Goal: Entertainment & Leisure: Consume media (video, audio)

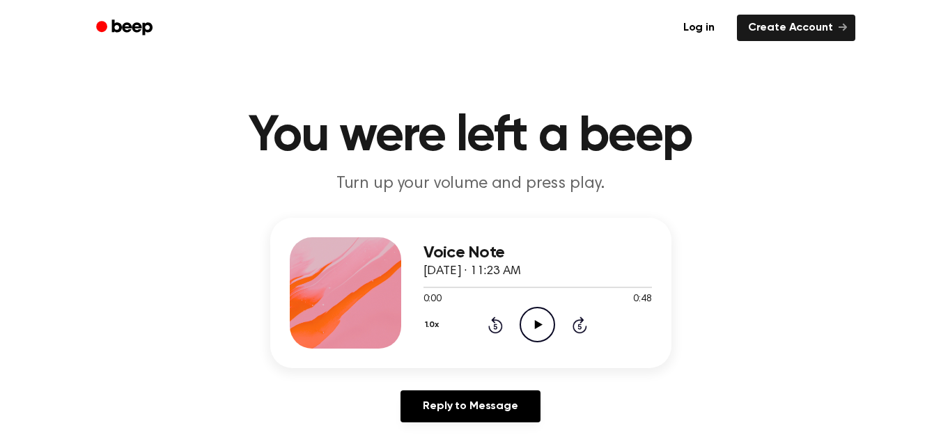
click at [538, 327] on icon at bounding box center [539, 324] width 8 height 9
click at [538, 327] on icon "Pause Audio" at bounding box center [537, 325] width 36 height 36
click at [540, 325] on icon at bounding box center [539, 324] width 8 height 9
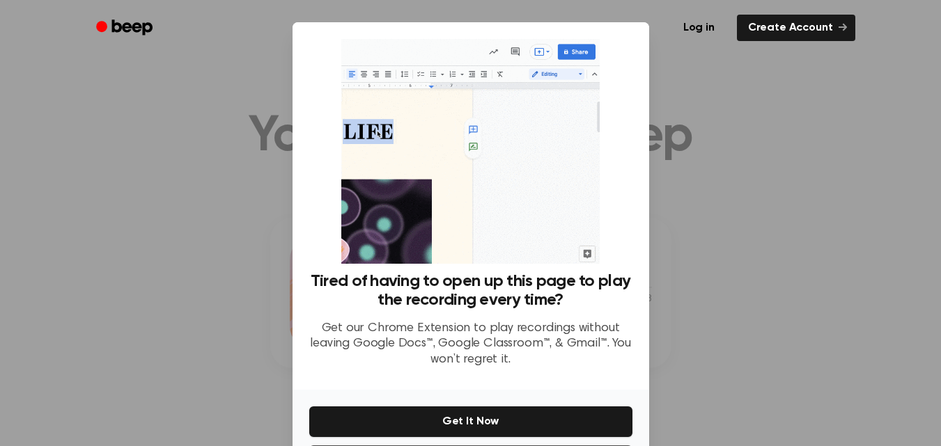
click at [237, 257] on div at bounding box center [470, 223] width 941 height 446
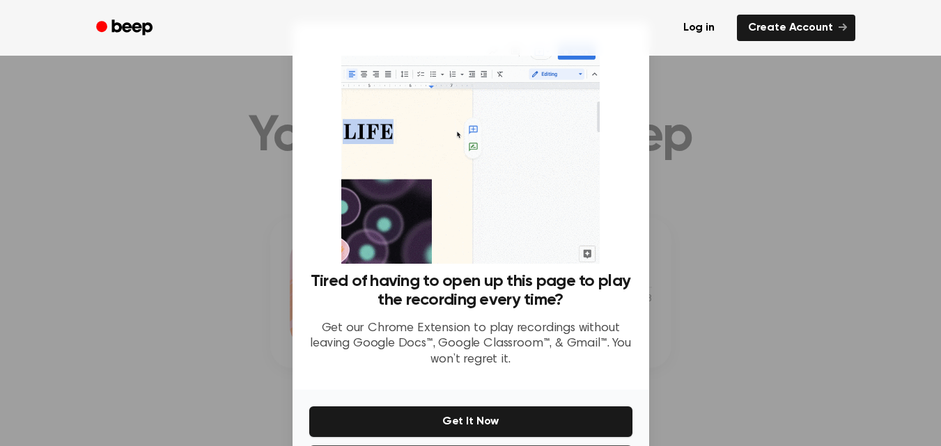
scroll to position [368, 0]
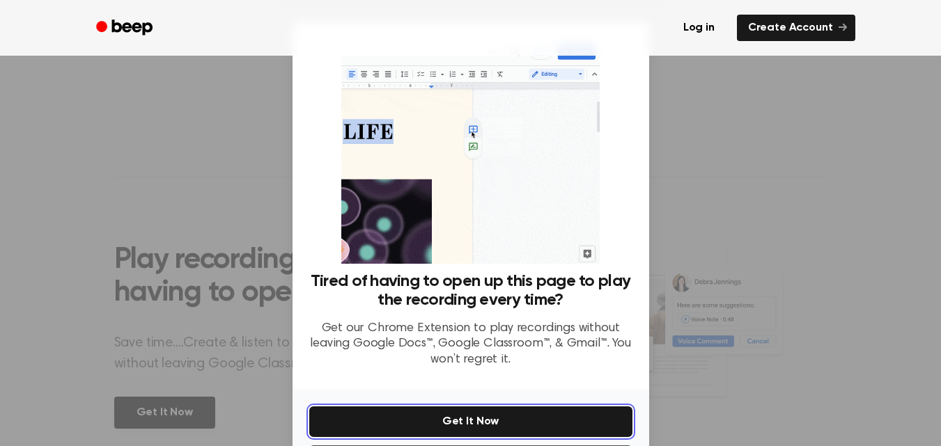
click at [446, 430] on button "Get It Now" at bounding box center [470, 422] width 323 height 31
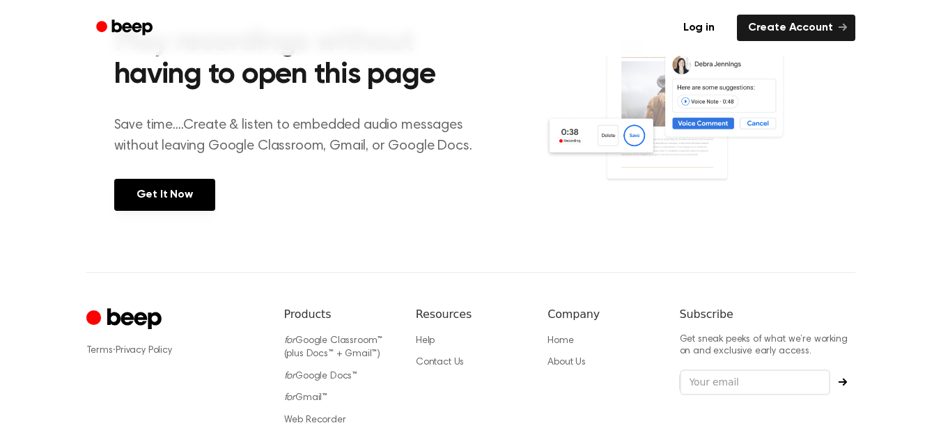
scroll to position [673, 0]
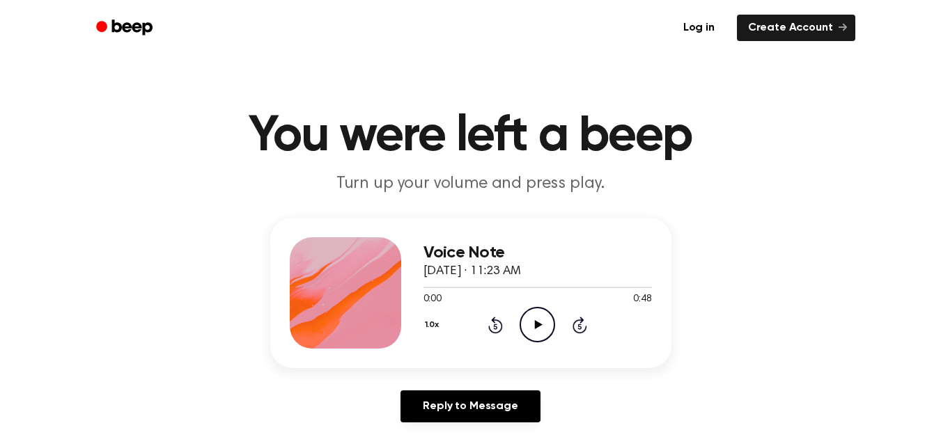
click at [533, 323] on icon "Play Audio" at bounding box center [537, 325] width 36 height 36
click at [540, 325] on icon at bounding box center [537, 324] width 6 height 9
click at [539, 325] on icon at bounding box center [539, 324] width 8 height 9
click at [539, 325] on icon at bounding box center [537, 324] width 6 height 9
click at [495, 290] on div at bounding box center [537, 286] width 228 height 11
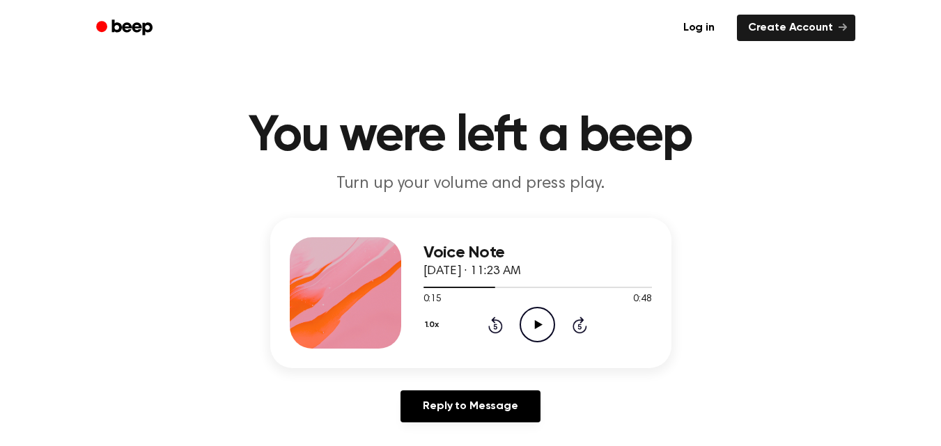
click at [542, 327] on icon "Play Audio" at bounding box center [537, 325] width 36 height 36
click at [495, 289] on div at bounding box center [537, 286] width 228 height 11
click at [485, 286] on div at bounding box center [537, 286] width 228 height 11
click at [459, 288] on div at bounding box center [537, 286] width 228 height 11
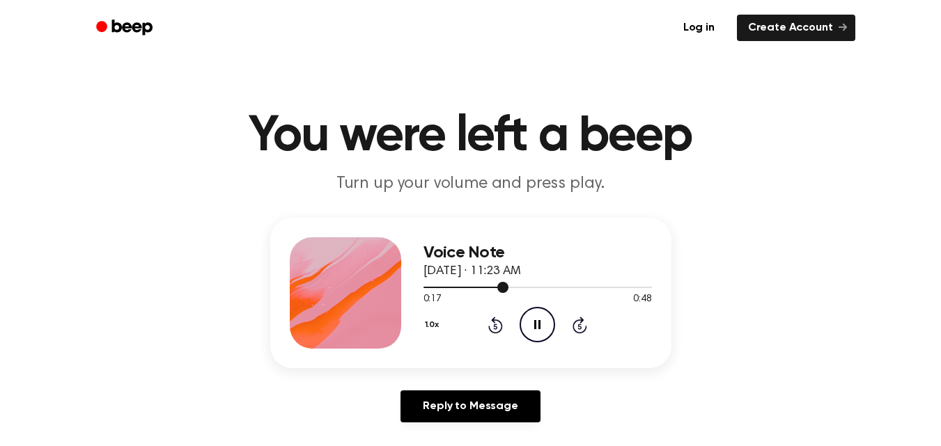
click at [459, 288] on div at bounding box center [537, 286] width 228 height 11
click at [487, 288] on div at bounding box center [537, 286] width 228 height 11
click at [460, 288] on div at bounding box center [537, 286] width 228 height 11
click at [533, 327] on icon "Pause Audio" at bounding box center [537, 325] width 36 height 36
click at [533, 327] on icon "Play Audio" at bounding box center [537, 325] width 36 height 36
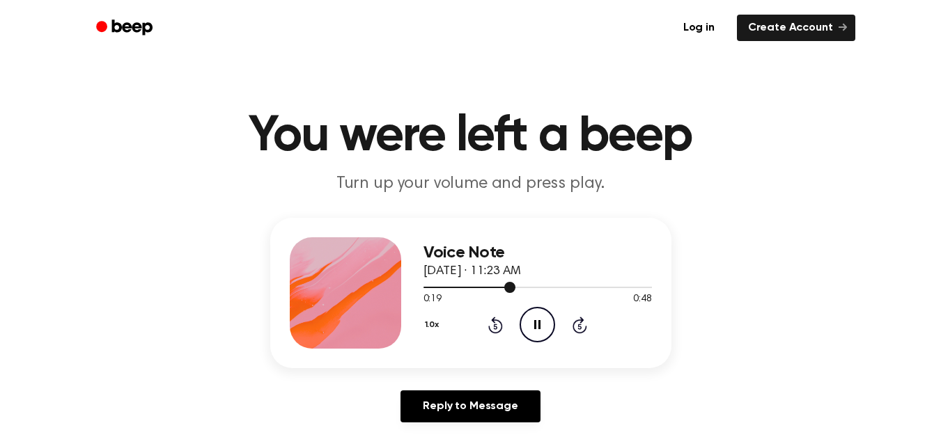
click at [497, 284] on div at bounding box center [537, 286] width 228 height 11
click at [534, 327] on icon at bounding box center [537, 324] width 6 height 9
